Goal: Information Seeking & Learning: Learn about a topic

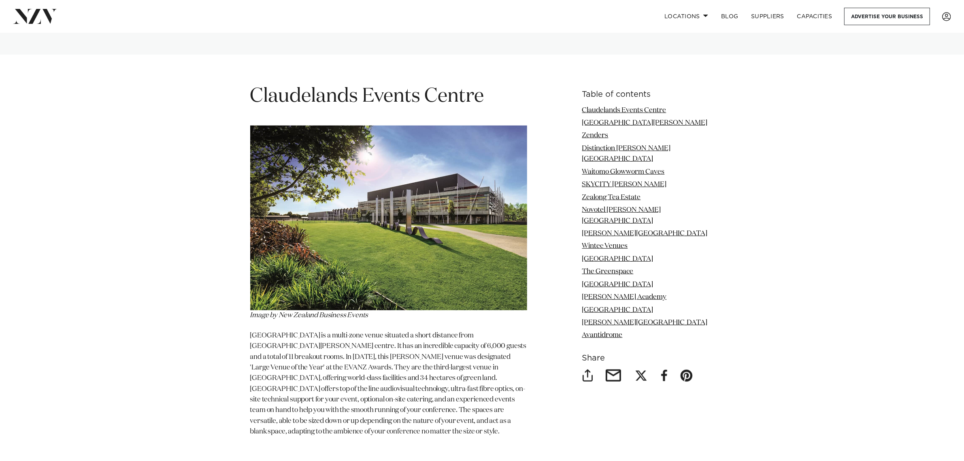
scroll to position [961, 0]
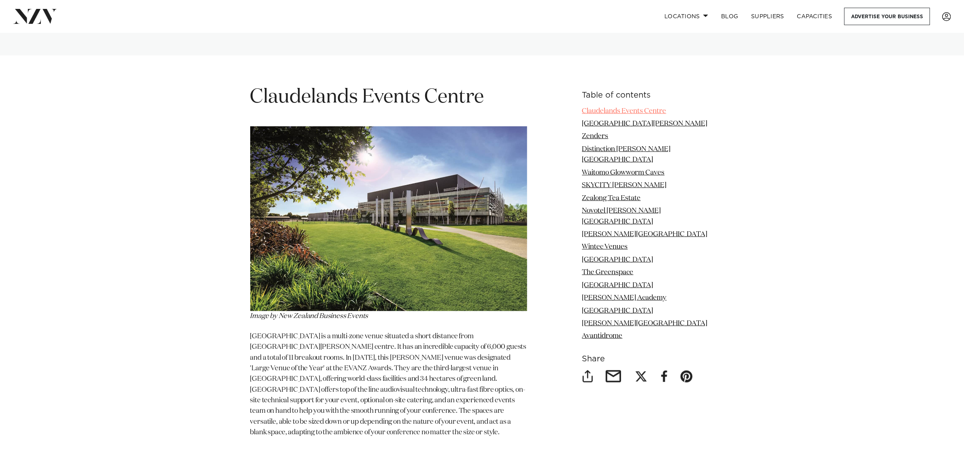
click at [600, 108] on link "Claudelands Events Centre" at bounding box center [624, 111] width 84 height 7
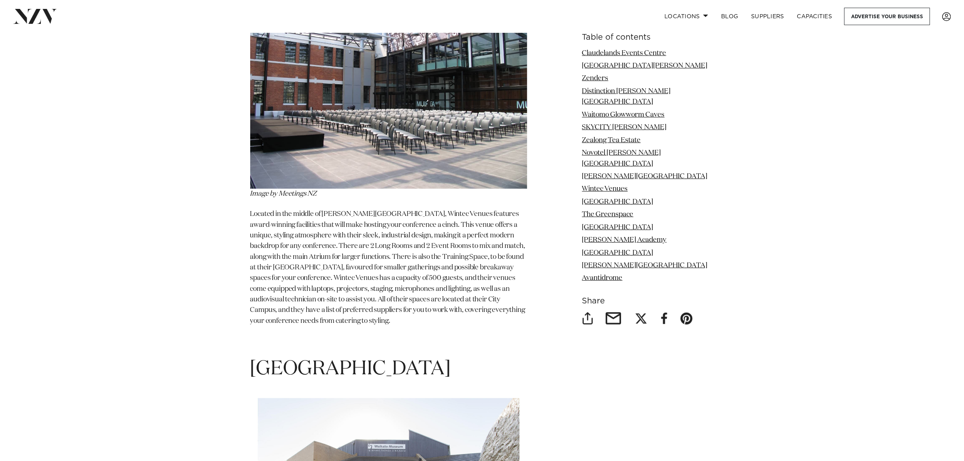
scroll to position [4695, 0]
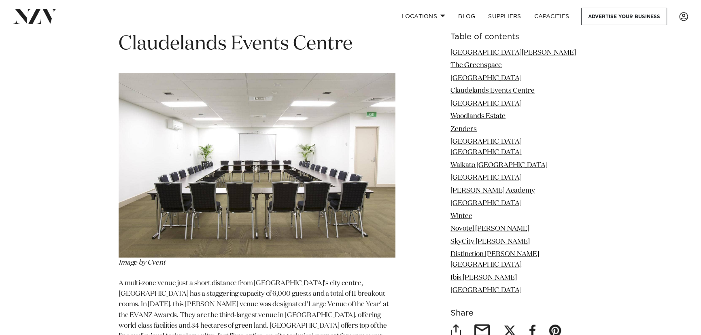
scroll to position [2424, 0]
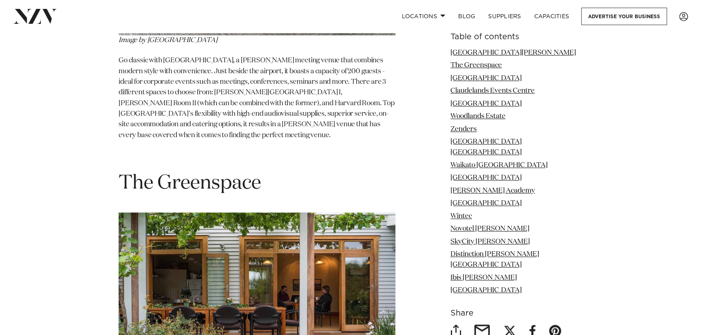
scroll to position [1287, 0]
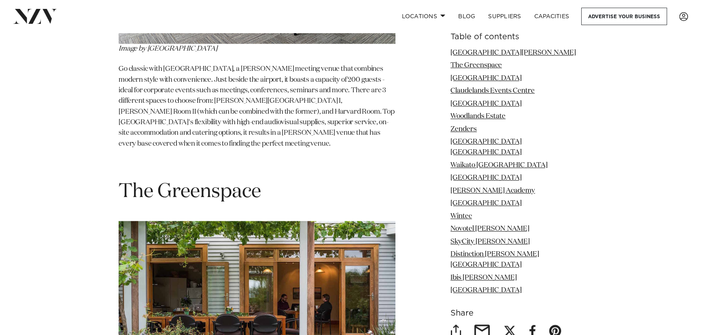
drag, startPoint x: 123, startPoint y: 152, endPoint x: 234, endPoint y: 153, distance: 111.3
copy span "[GEOGRAPHIC_DATA]"
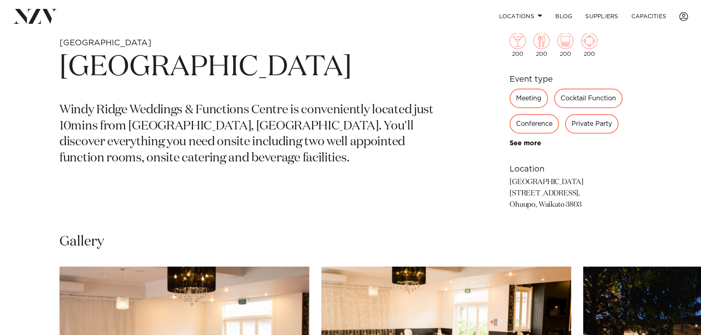
scroll to position [331, 0]
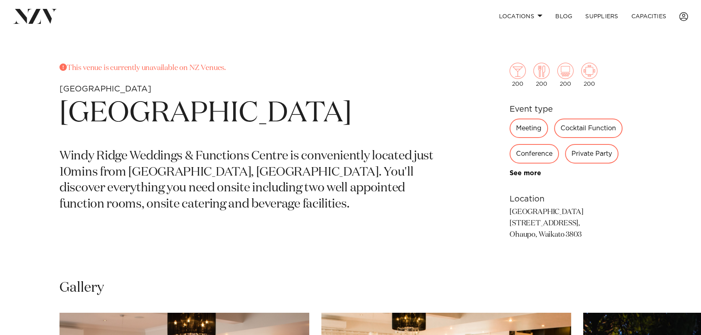
click at [535, 129] on div "Meeting" at bounding box center [529, 128] width 38 height 19
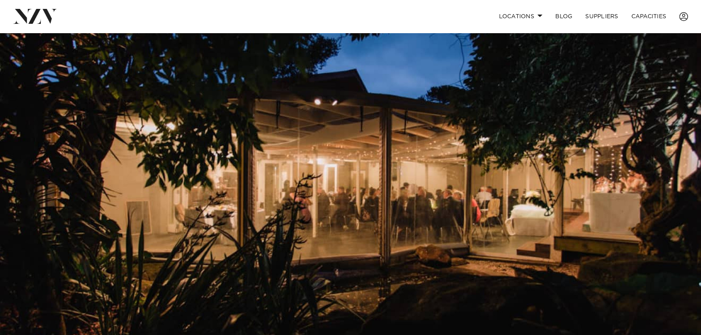
scroll to position [0, 0]
